Goal: Task Accomplishment & Management: Use online tool/utility

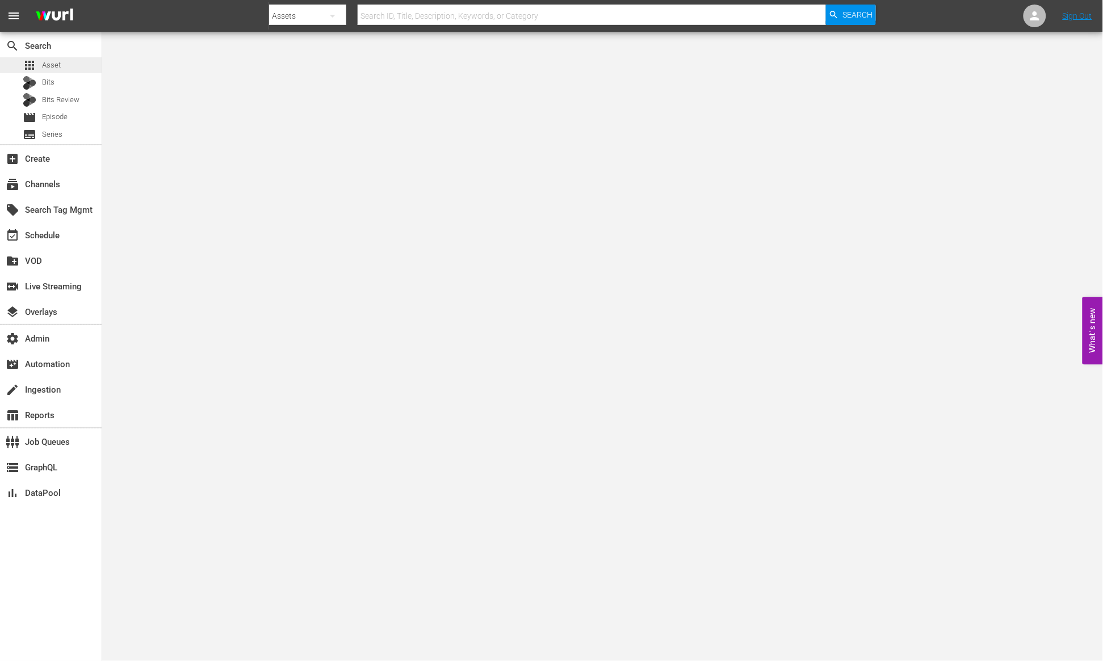
click at [69, 60] on div "apps Asset" at bounding box center [51, 65] width 102 height 16
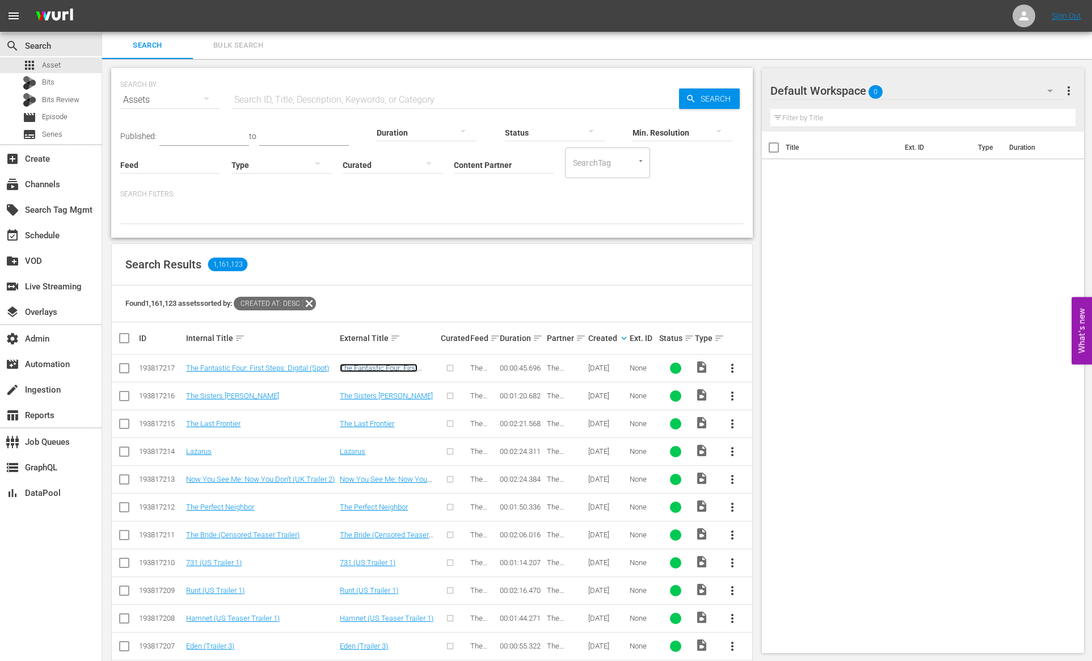
click at [360, 365] on link "The Fantastic Four: First Steps: Digital (Spot)" at bounding box center [379, 372] width 78 height 17
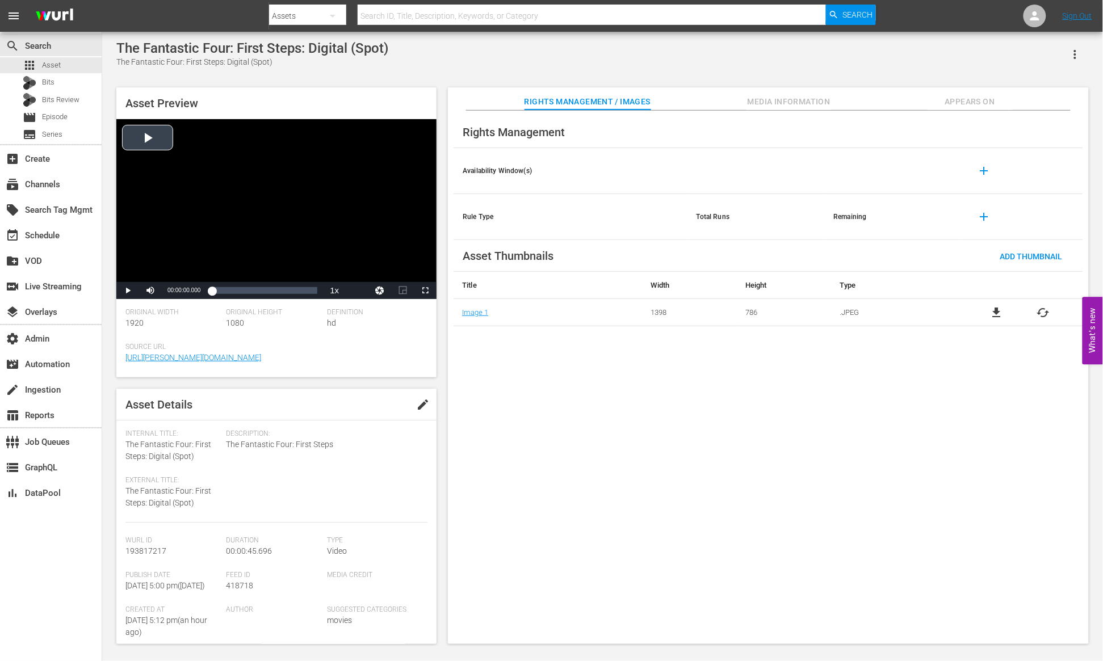
click at [158, 141] on div "Video Player" at bounding box center [276, 200] width 320 height 163
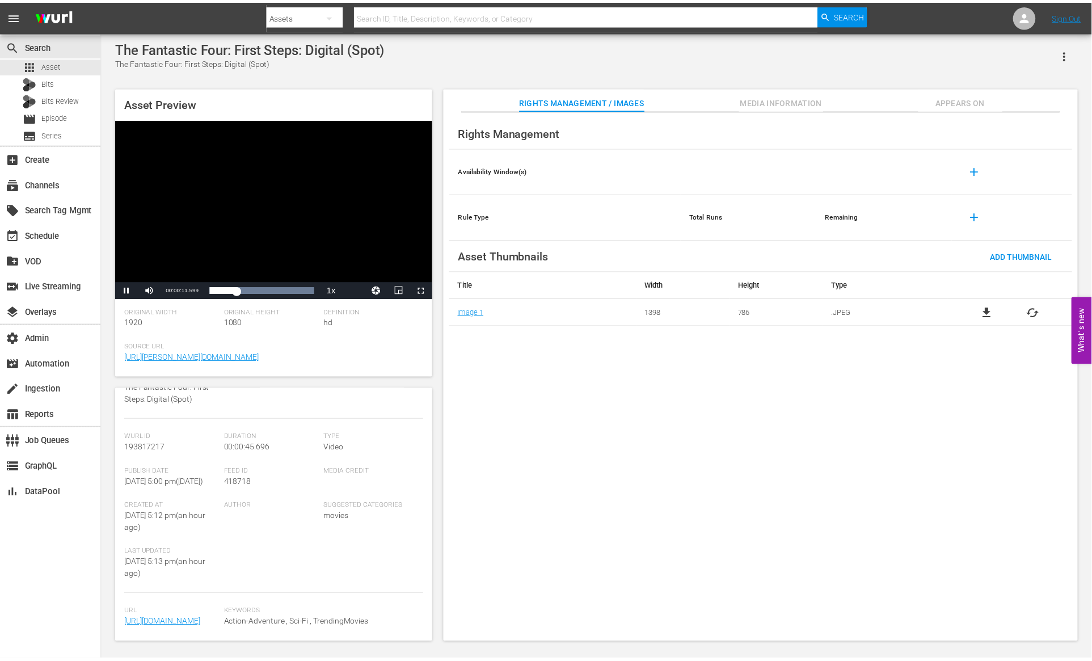
scroll to position [162, 0]
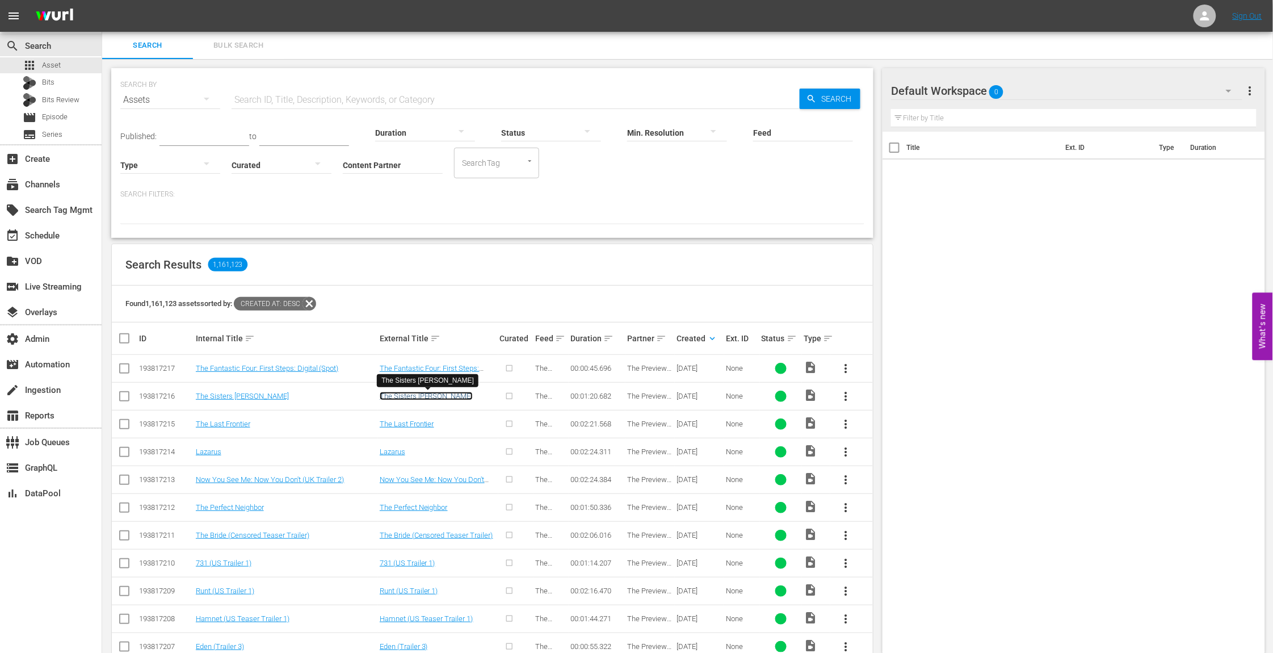
click at [439, 394] on link "The Sisters Grimm" at bounding box center [426, 396] width 93 height 9
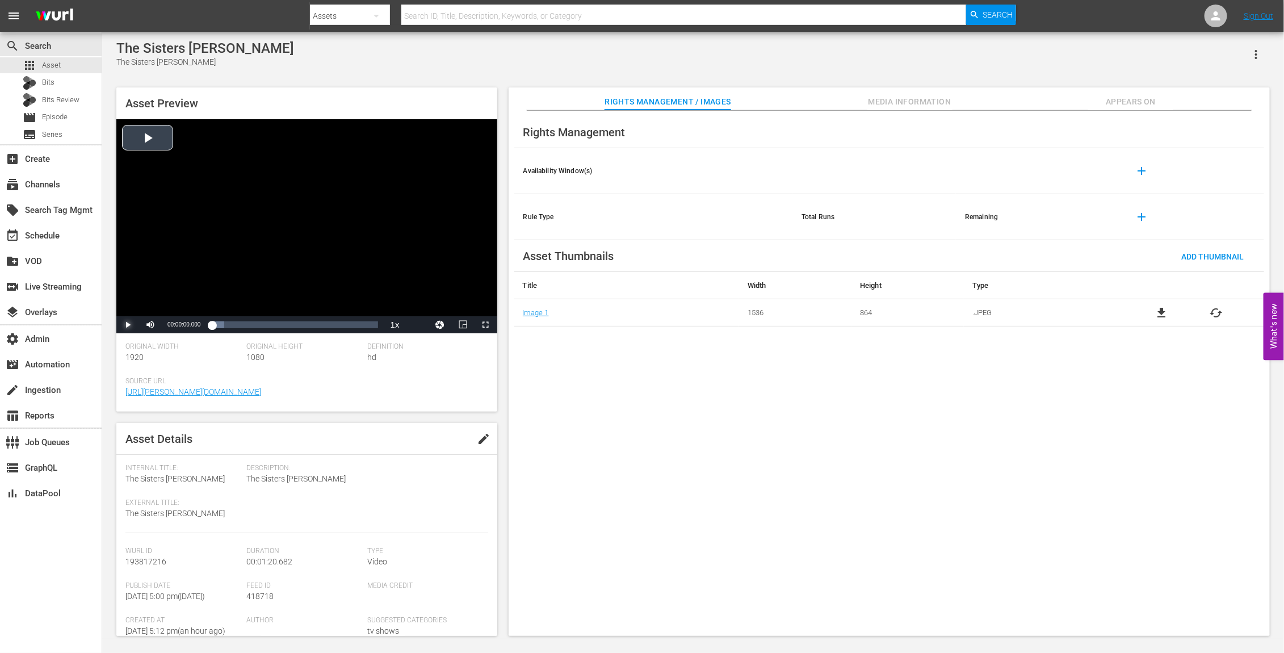
click at [128, 325] on span "Video Player" at bounding box center [128, 325] width 0 height 0
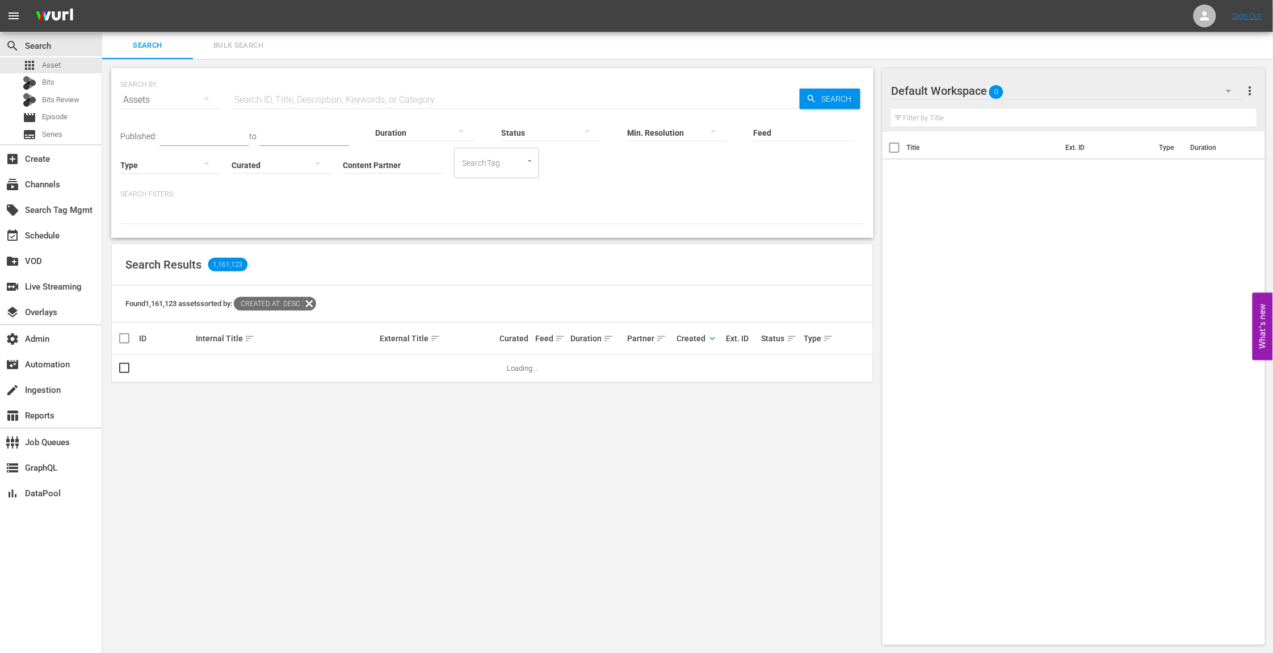
scroll to position [1, 0]
click at [316, 302] on icon at bounding box center [309, 303] width 14 height 14
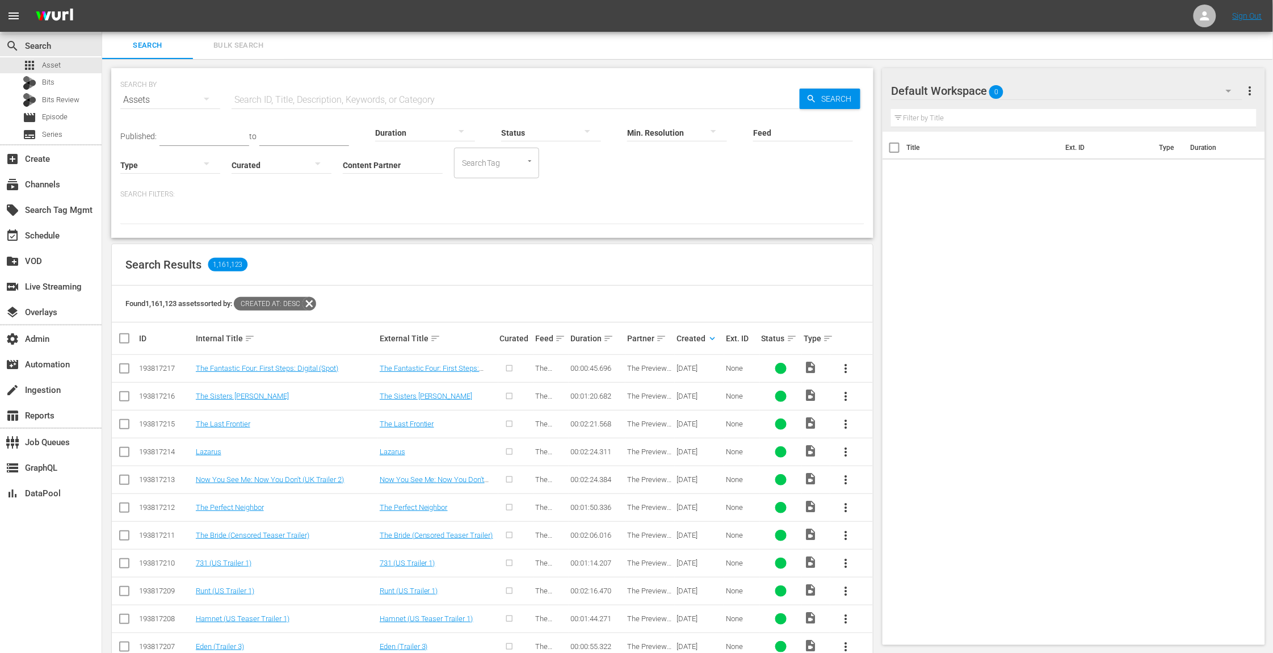
drag, startPoint x: 948, startPoint y: 208, endPoint x: 783, endPoint y: 88, distance: 203.8
click at [947, 207] on div "Title Ext. ID Type Duration" at bounding box center [1073, 386] width 382 height 508
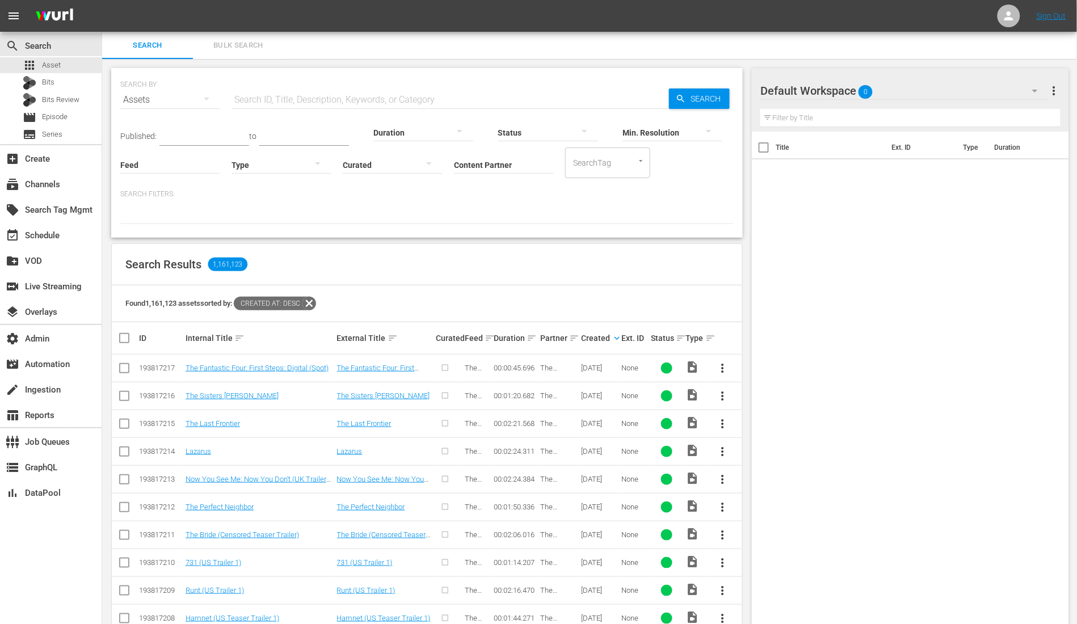
click at [343, 96] on input "text" at bounding box center [451, 99] width 438 height 27
paste input "006404"
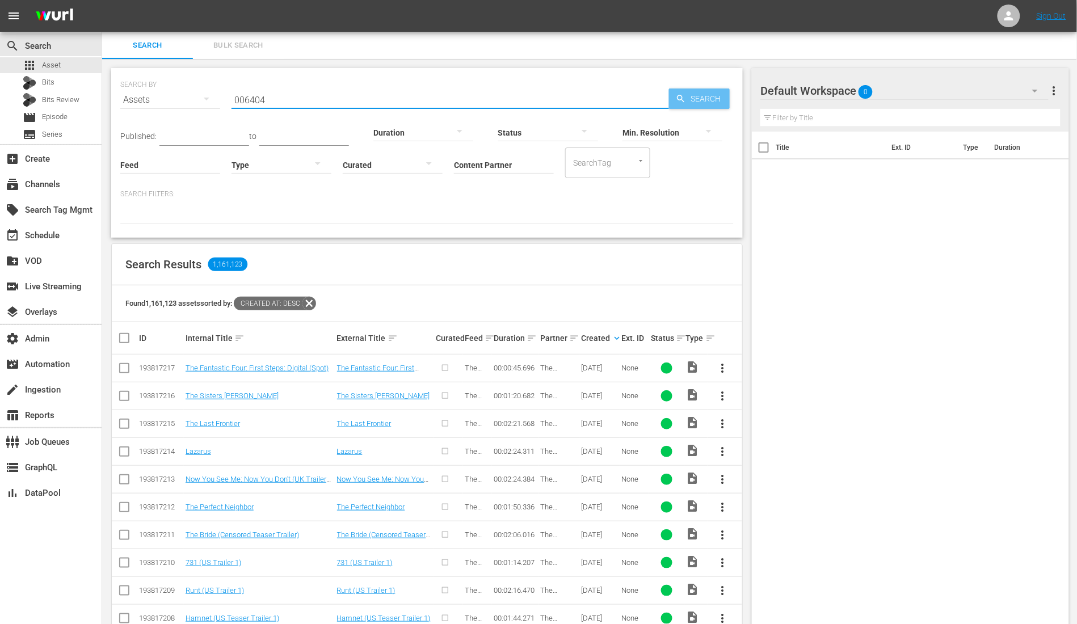
type input "006404"
click at [697, 102] on span "Search" at bounding box center [708, 99] width 44 height 20
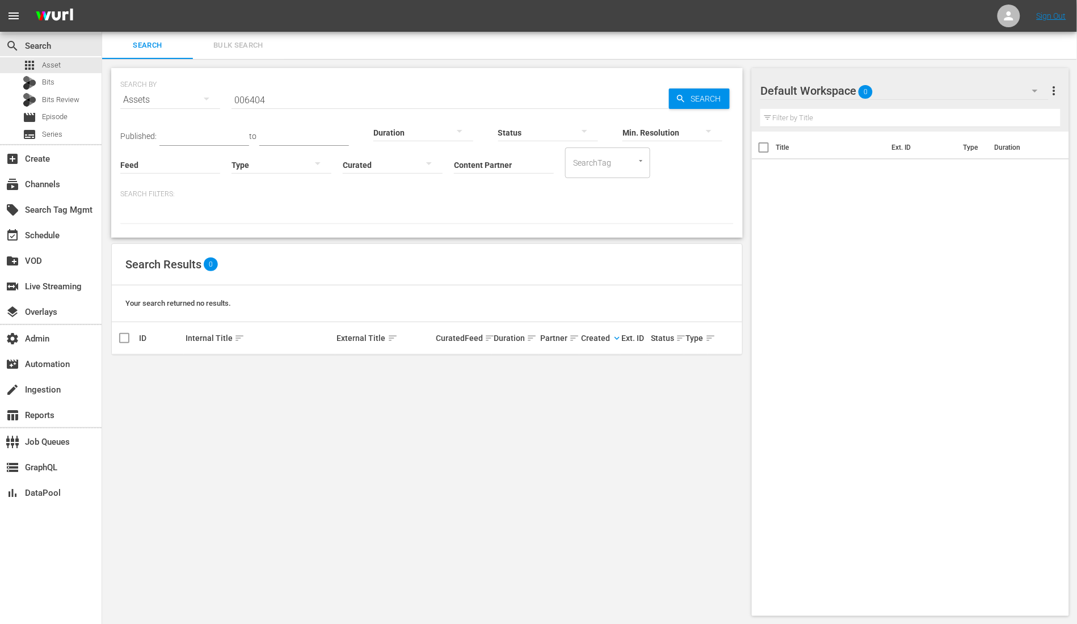
click at [305, 98] on input "006404" at bounding box center [451, 99] width 438 height 27
drag, startPoint x: 689, startPoint y: 106, endPoint x: 682, endPoint y: 106, distance: 6.8
click at [689, 106] on div "Min. Resolution" at bounding box center [673, 125] width 100 height 41
drag, startPoint x: 333, startPoint y: 95, endPoint x: 480, endPoint y: 104, distance: 147.9
click at [333, 96] on input "006404" at bounding box center [451, 99] width 438 height 27
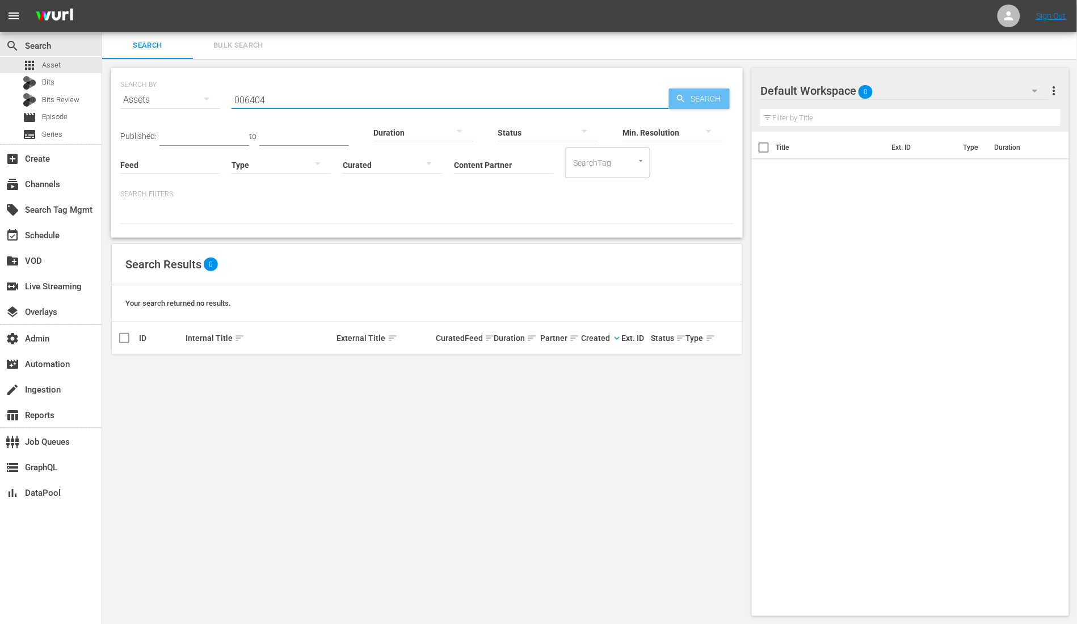
click at [708, 98] on span "Search" at bounding box center [708, 99] width 44 height 20
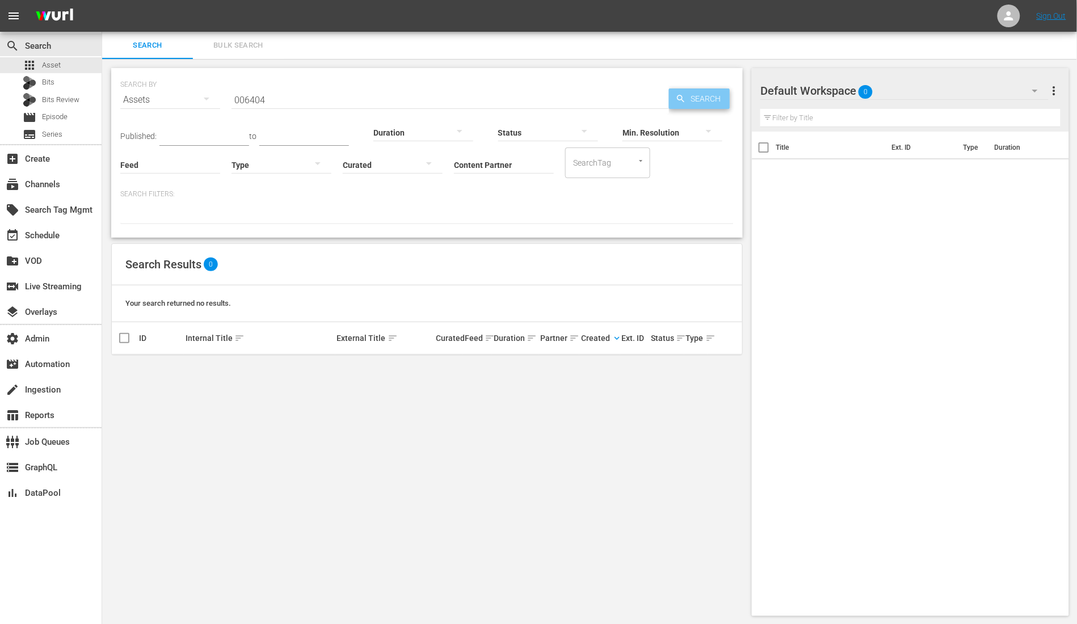
click at [704, 91] on span "Search" at bounding box center [708, 99] width 44 height 20
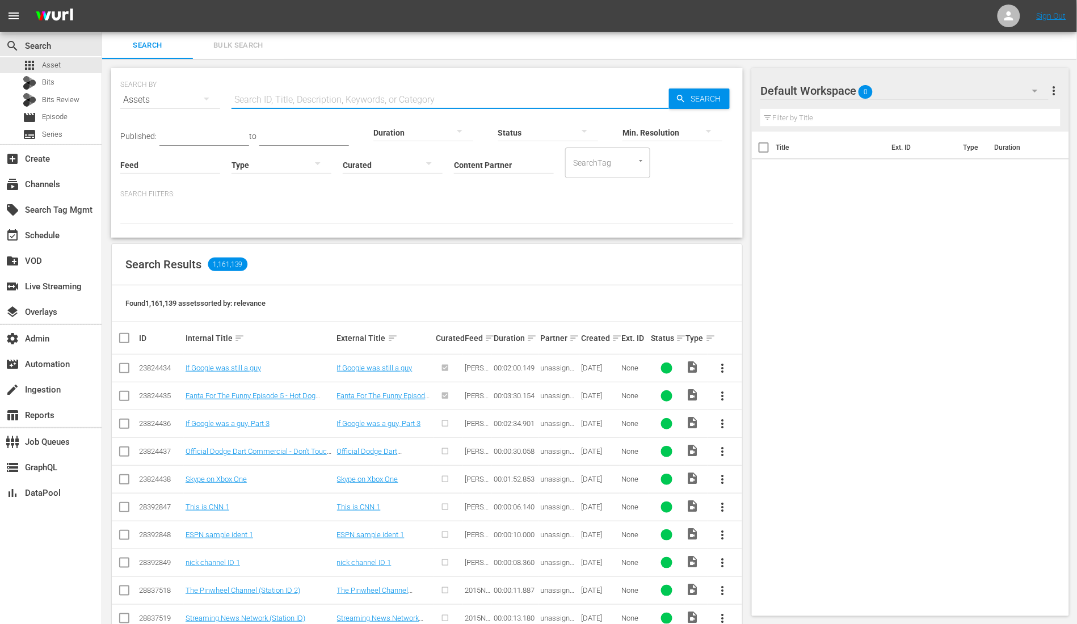
click at [379, 102] on input "text" at bounding box center [451, 99] width 438 height 27
paste input "193817181"
type input "193817181"
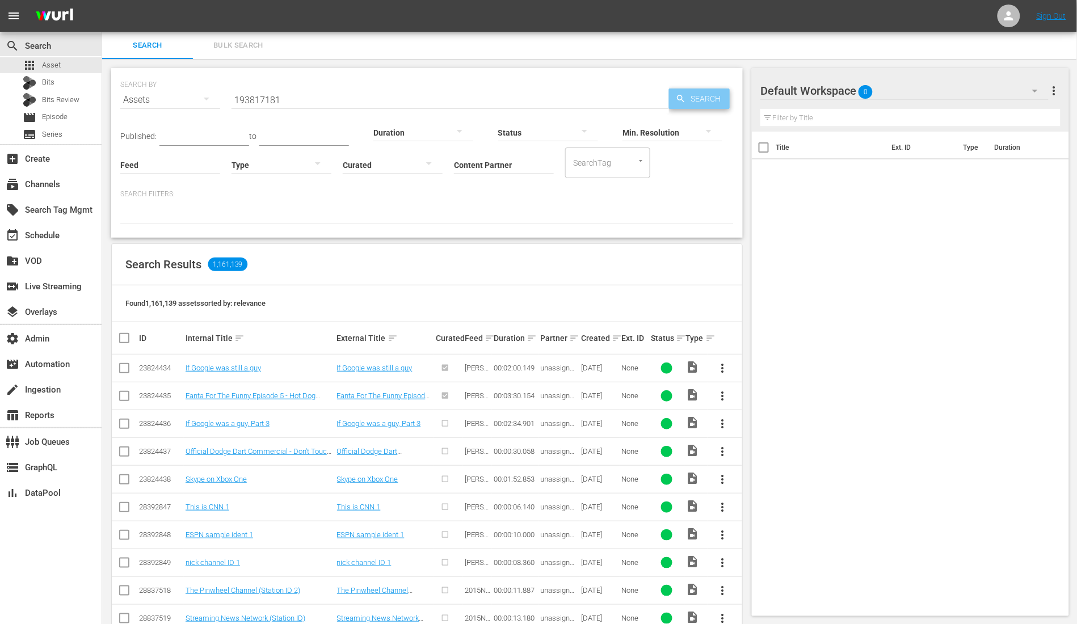
click at [688, 94] on span "Search" at bounding box center [708, 99] width 44 height 20
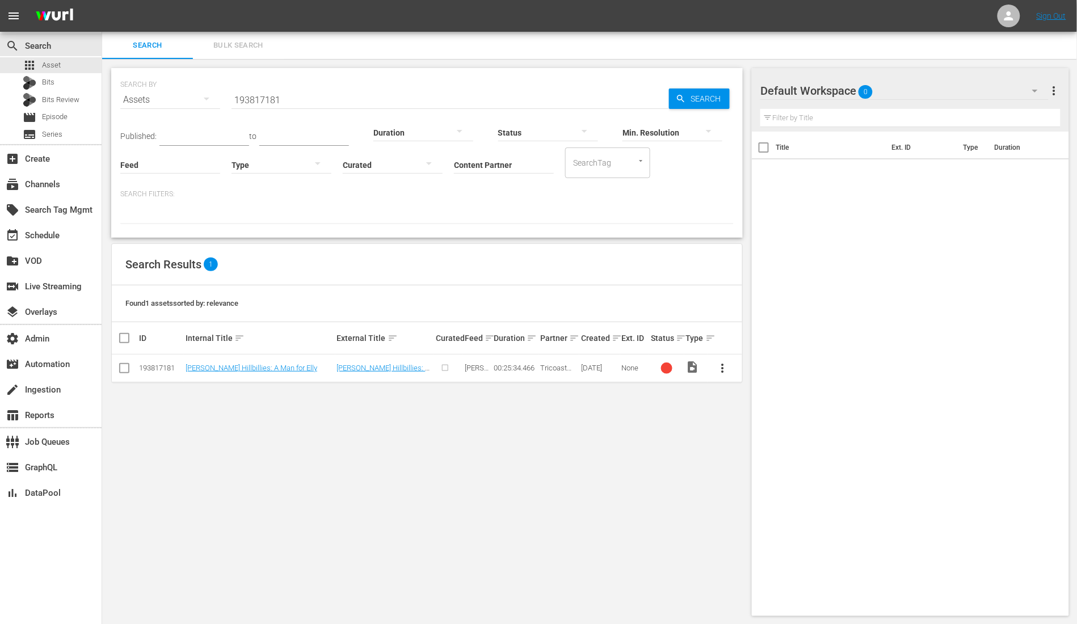
click at [170, 368] on div "193817181" at bounding box center [160, 368] width 43 height 9
copy div "193817181"
click at [354, 367] on link "Beverly Hillbillies: A Man for Elly" at bounding box center [383, 372] width 93 height 17
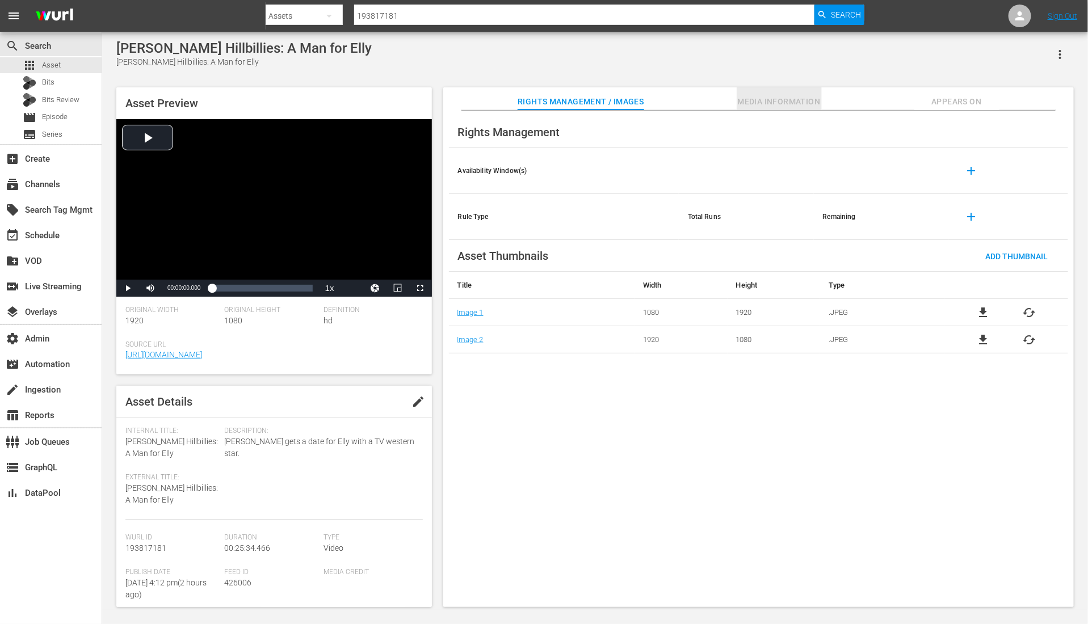
click at [785, 105] on span "Media Information" at bounding box center [779, 102] width 85 height 14
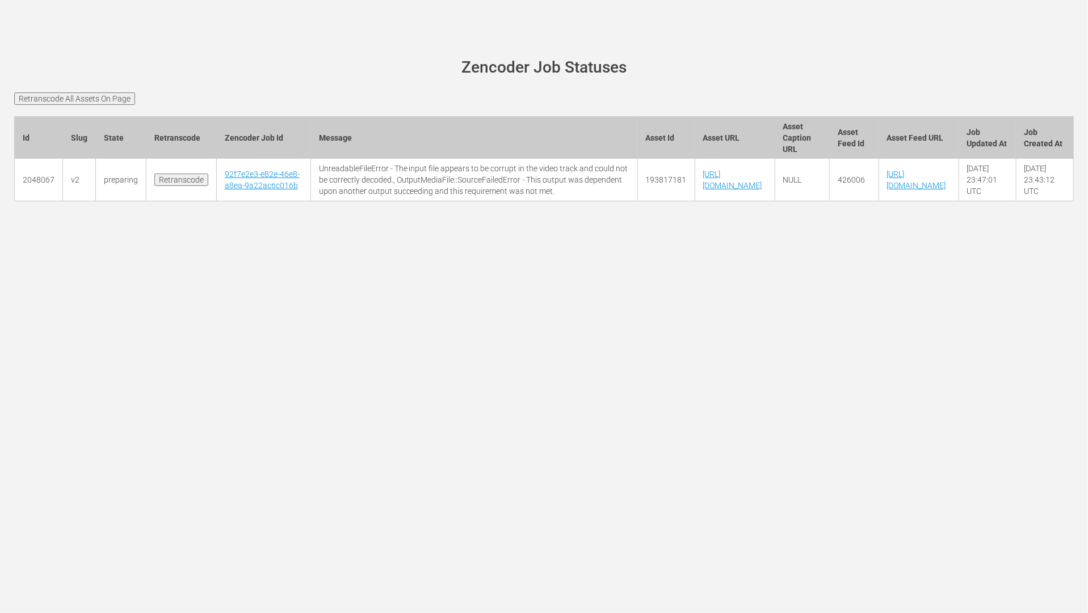
click at [440, 345] on div "[PERSON_NAME][DOMAIN_NAME] site status Zencoder Job Statuses Retranscode All As…" at bounding box center [544, 306] width 1088 height 613
click at [96, 101] on input "Retranscode All Assets On Page" at bounding box center [74, 98] width 121 height 12
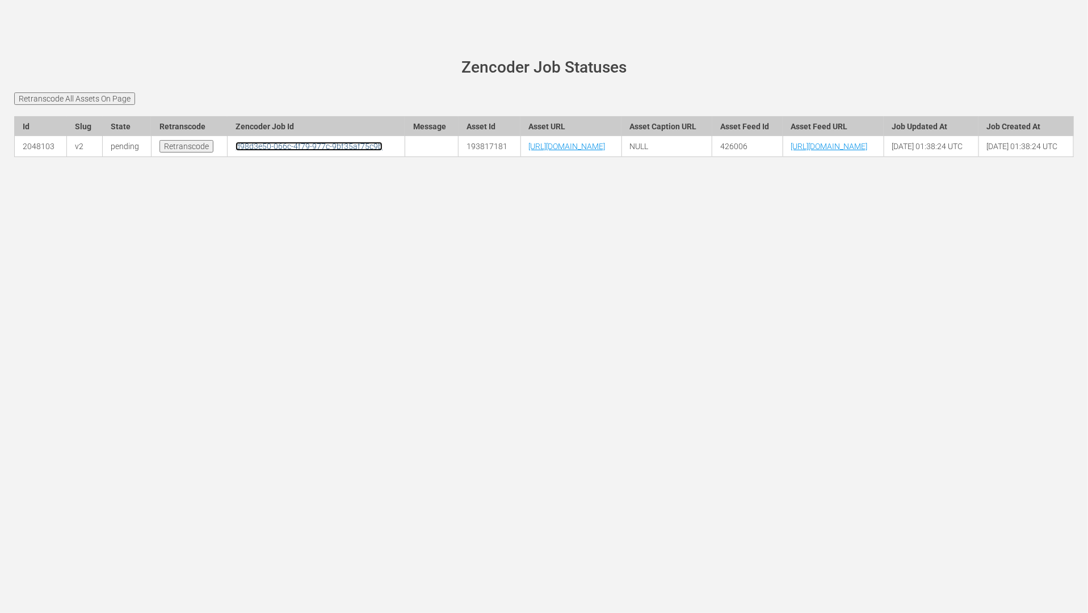
click at [235, 151] on link "d98d3e50-066c-4f79-977c-9bf35af75c9b" at bounding box center [308, 146] width 147 height 9
